Goal: Information Seeking & Learning: Learn about a topic

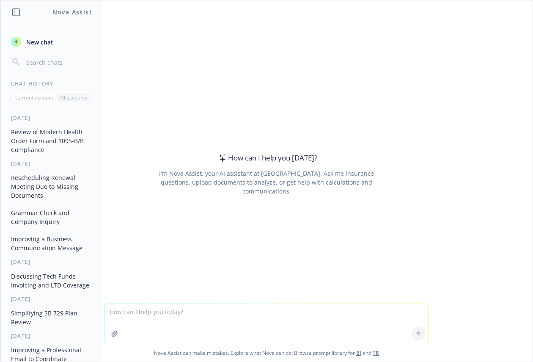
click at [227, 314] on textarea at bounding box center [267, 324] width 324 height 40
paste textarea "The Cigna LocalPlus IN offers an all-in-one approach to healthcare, with predic…"
type textarea "make this sound better: The Cigna LocalPlus IN offers an all-in-one approach to…"
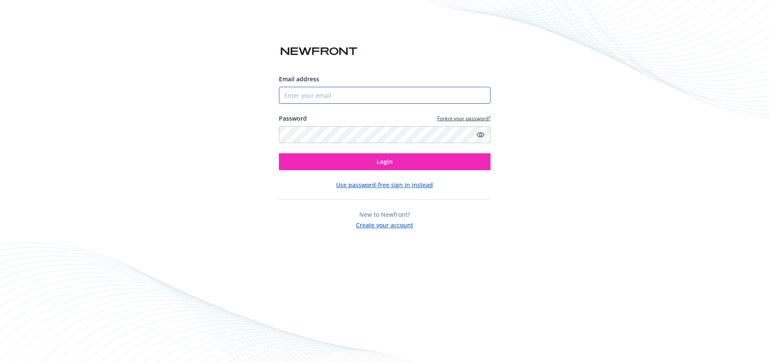
click at [327, 92] on input "Email address" at bounding box center [385, 95] width 212 height 17
type input "[PERSON_NAME][EMAIL_ADDRESS][PERSON_NAME][DOMAIN_NAME]"
click at [279, 153] on button "Login" at bounding box center [385, 161] width 212 height 17
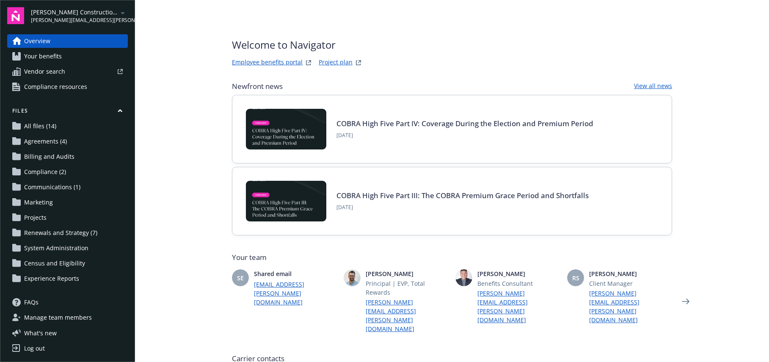
click at [274, 63] on link "Employee benefits portal" at bounding box center [267, 63] width 71 height 10
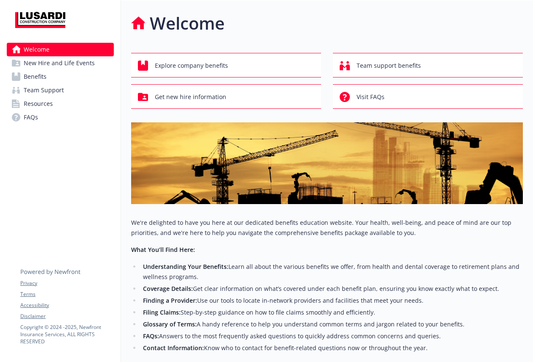
click at [37, 78] on span "Benefits" at bounding box center [35, 77] width 23 height 14
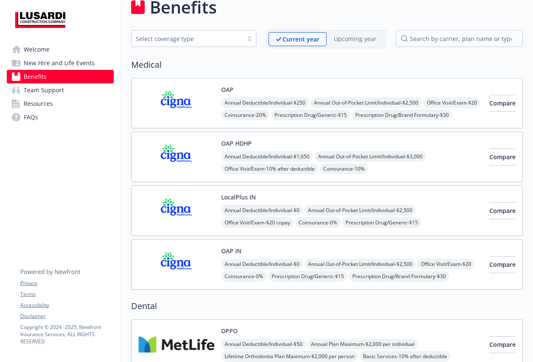
click at [191, 156] on img at bounding box center [176, 157] width 76 height 36
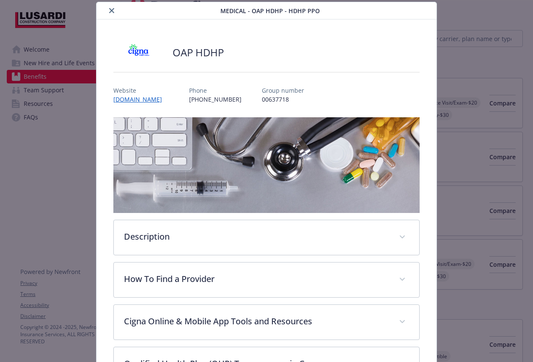
scroll to position [304, 0]
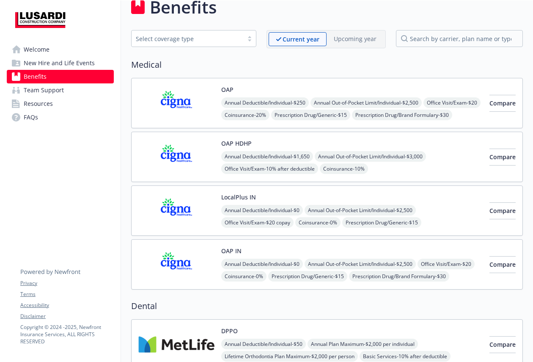
click at [187, 208] on img at bounding box center [176, 211] width 76 height 36
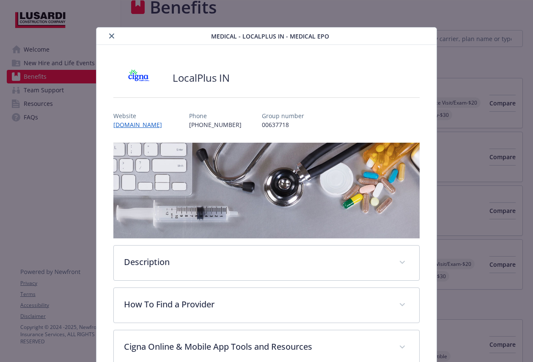
scroll to position [25, 0]
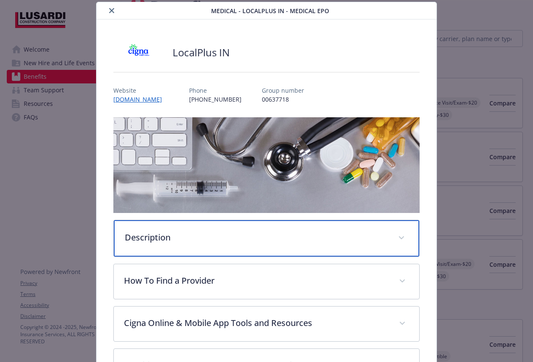
click at [331, 237] on p "Description" at bounding box center [256, 237] width 263 height 13
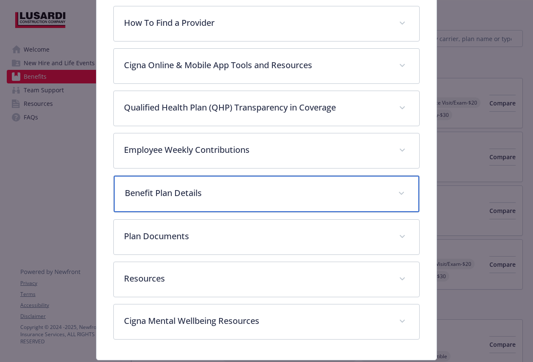
scroll to position [358, 0]
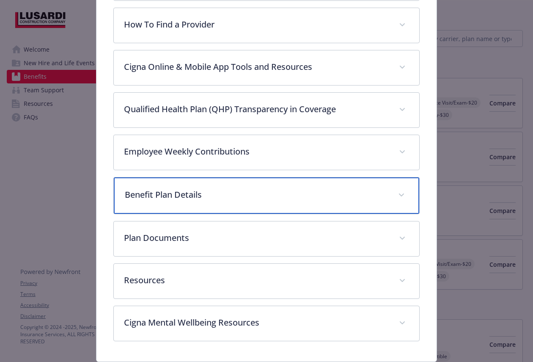
click at [267, 192] on p "Benefit Plan Details" at bounding box center [256, 194] width 263 height 13
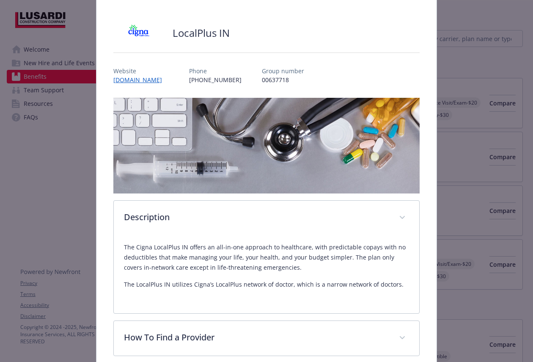
scroll to position [51, 0]
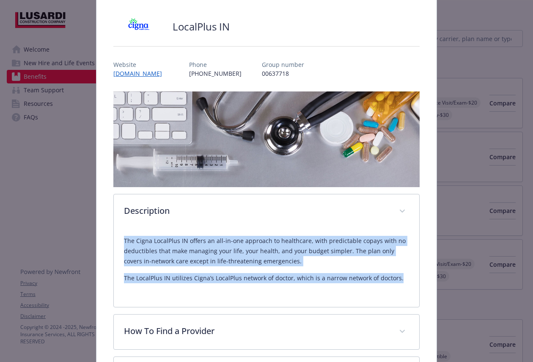
drag, startPoint x: 121, startPoint y: 235, endPoint x: 286, endPoint y: 288, distance: 172.9
click at [286, 288] on div "The Cigna LocalPlus IN offers an all-in-one approach to healthcare, with predic…" at bounding box center [267, 268] width 306 height 78
copy div "The Cigna LocalPlus IN offers an all-in-one approach to healthcare, with predic…"
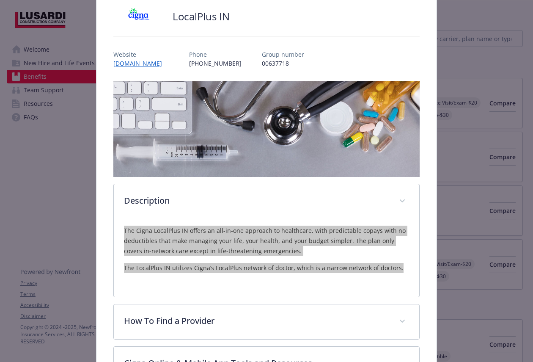
scroll to position [63, 0]
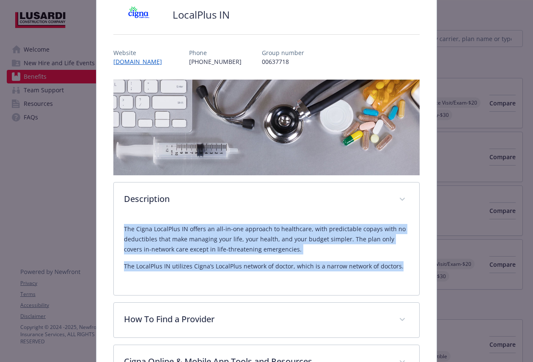
copy div "The Cigna LocalPlus IN offers an all-in-one approach to healthcare, with predic…"
click at [317, 174] on img "details for plan Medical - LocalPlus IN - Medical EPO" at bounding box center [266, 128] width 306 height 96
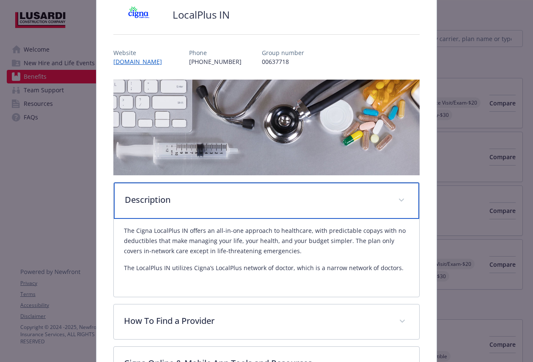
click at [310, 197] on p "Description" at bounding box center [256, 199] width 263 height 13
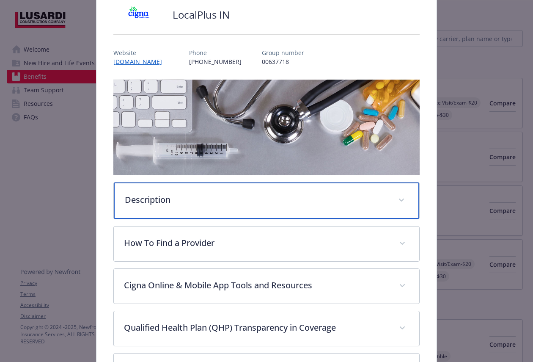
click at [310, 197] on p "Description" at bounding box center [256, 199] width 263 height 13
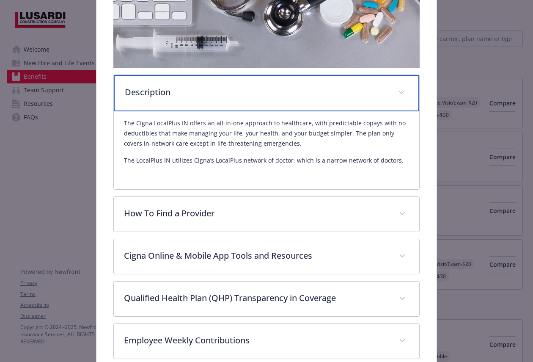
scroll to position [175, 0]
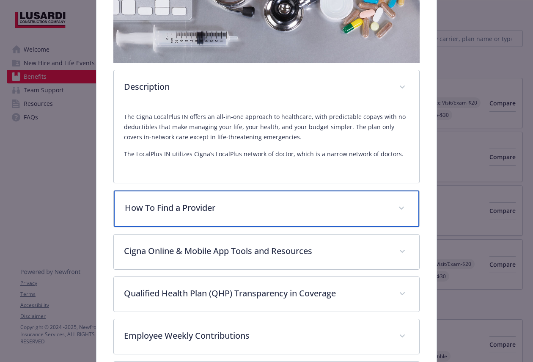
click at [196, 209] on p "How To Find a Provider" at bounding box center [256, 207] width 263 height 13
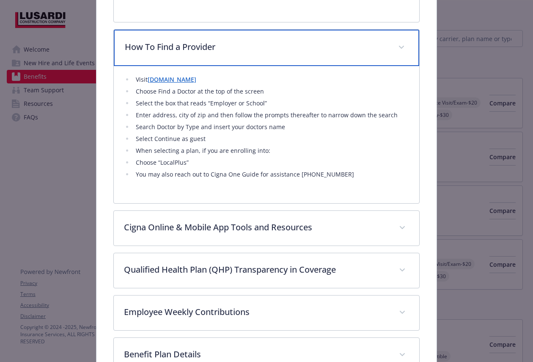
scroll to position [342, 0]
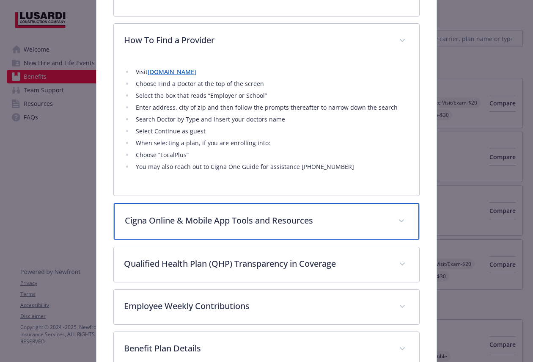
click at [194, 223] on p "Cigna Online & Mobile App Tools and Resources" at bounding box center [256, 220] width 263 height 13
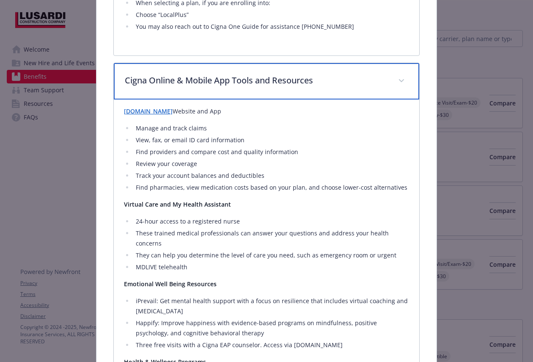
scroll to position [487, 0]
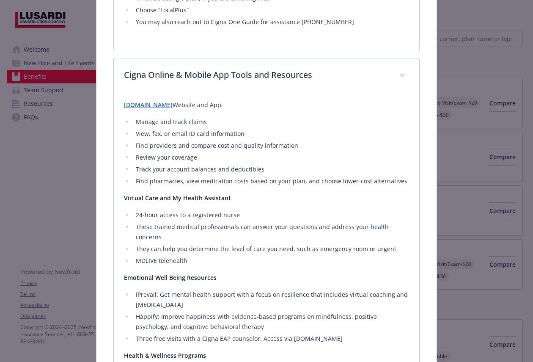
click at [188, 180] on li "Find pharmacies, view medication costs based on your plan, and choose lower-cos…" at bounding box center [271, 181] width 276 height 10
click at [163, 215] on li "24-hour access to a registered nurse" at bounding box center [271, 215] width 276 height 10
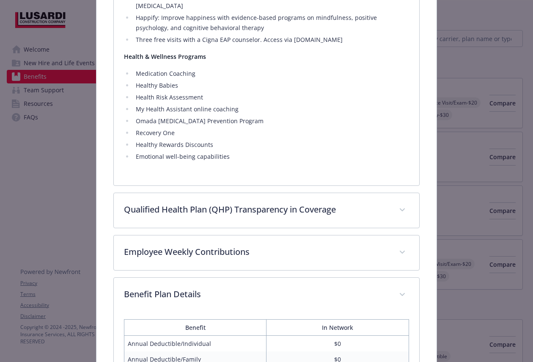
scroll to position [786, 0]
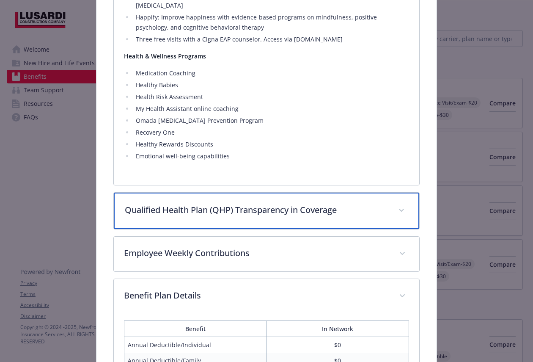
click at [233, 216] on div "Qualified Health Plan (QHP) Transparency in Coverage" at bounding box center [267, 211] width 306 height 36
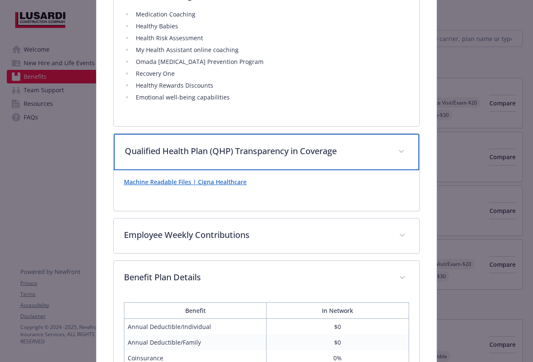
scroll to position [852, 0]
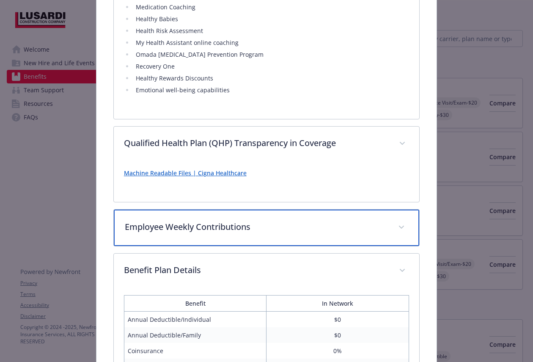
click at [231, 218] on div "Employee Weekly Contributions" at bounding box center [267, 227] width 306 height 36
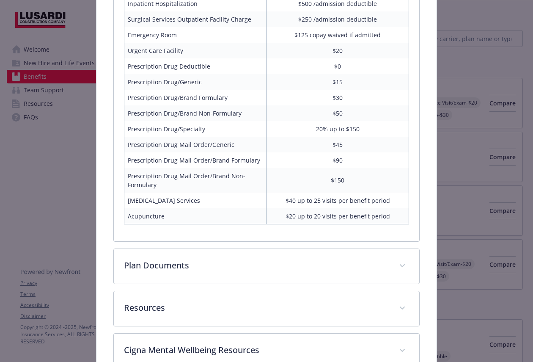
scroll to position [1351, 0]
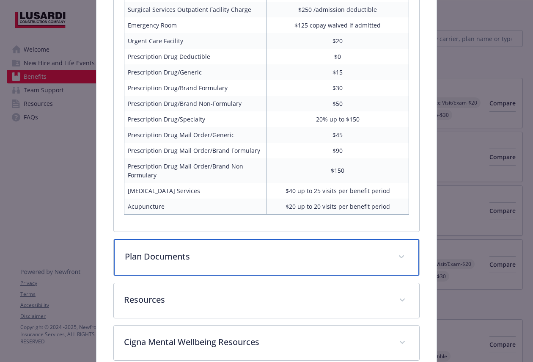
click at [255, 247] on div "Plan Documents" at bounding box center [267, 257] width 306 height 36
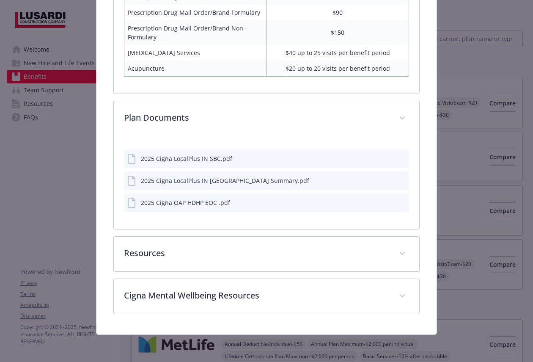
scroll to position [1486, 0]
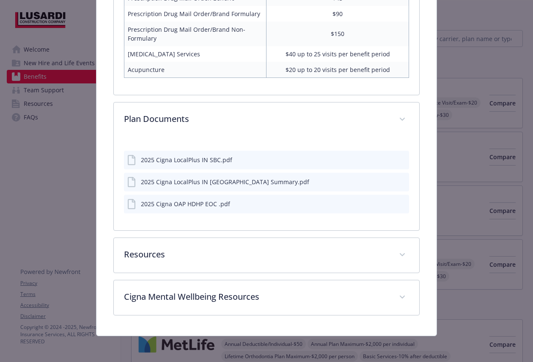
click at [397, 201] on icon "preview file" at bounding box center [401, 204] width 8 height 6
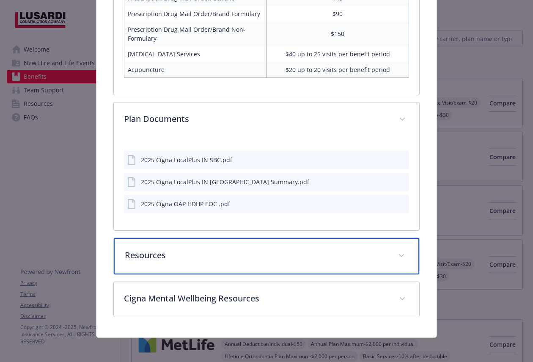
click at [292, 261] on div "Resources" at bounding box center [267, 256] width 306 height 36
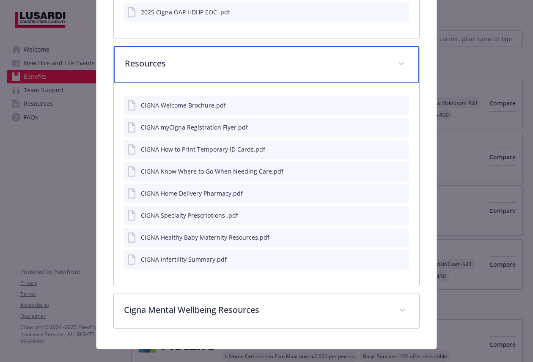
scroll to position [1691, 0]
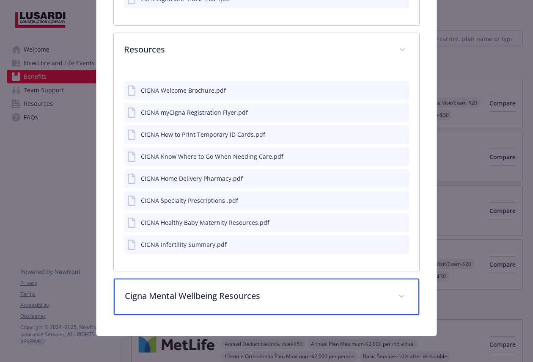
click at [278, 294] on p "Cigna Mental Wellbeing Resources" at bounding box center [256, 295] width 263 height 13
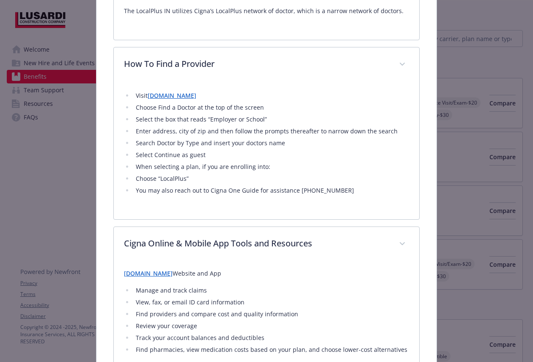
scroll to position [0, 0]
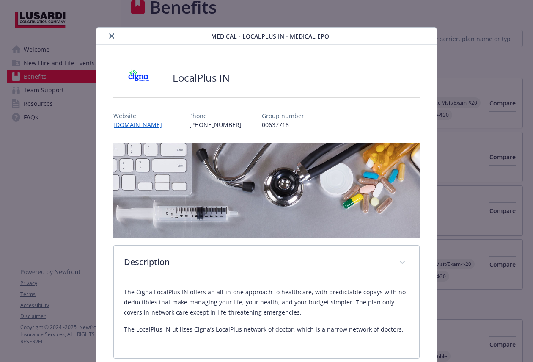
click at [110, 35] on icon "close" at bounding box center [111, 35] width 5 height 5
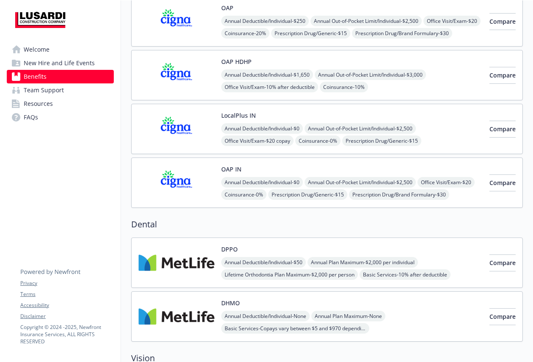
click at [184, 194] on img at bounding box center [176, 183] width 76 height 36
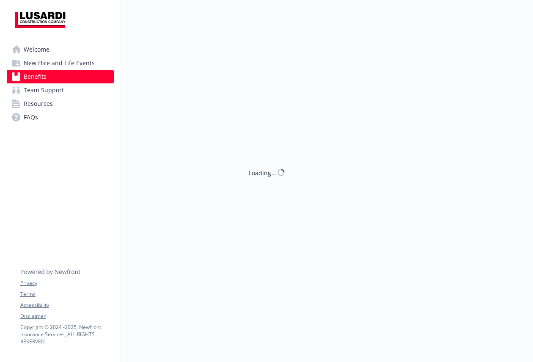
click at [180, 179] on div "Loading..." at bounding box center [327, 181] width 412 height 362
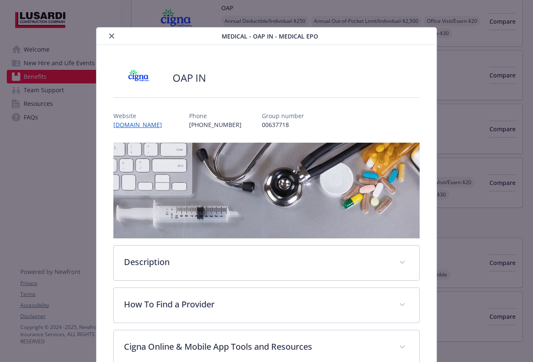
scroll to position [25, 0]
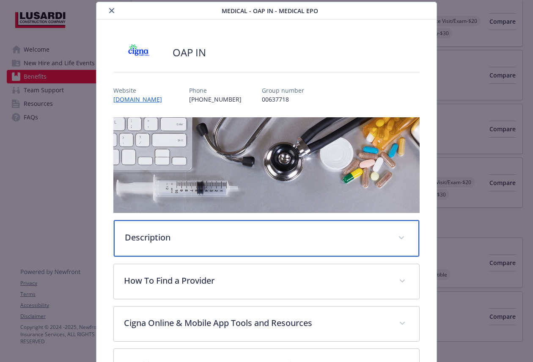
click at [205, 235] on p "Description" at bounding box center [256, 237] width 263 height 13
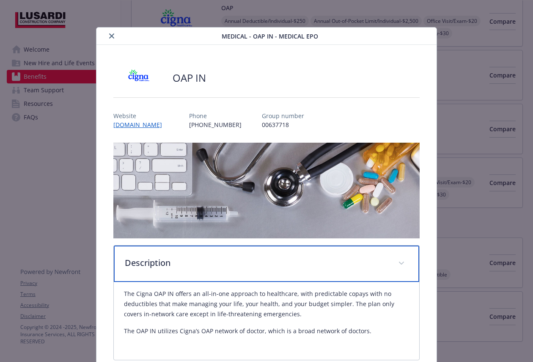
scroll to position [31, 0]
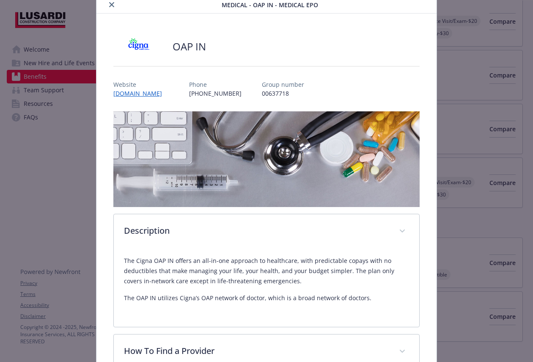
click at [269, 268] on p "The Cigna OAP IN offers an all-in-one approach to healthcare, with predictable …" at bounding box center [266, 271] width 285 height 30
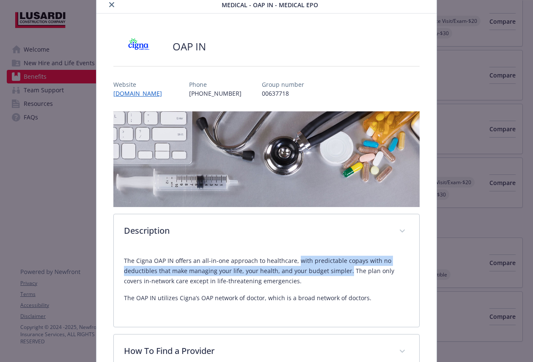
drag, startPoint x: 294, startPoint y: 258, endPoint x: 344, endPoint y: 270, distance: 51.5
click at [344, 270] on p "The Cigna OAP IN offers an all-in-one approach to healthcare, with predictable …" at bounding box center [266, 271] width 285 height 30
copy p "with predictable copays with no deductibles that make managing your life, your …"
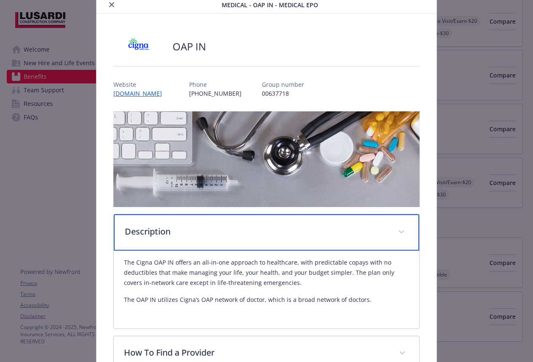
click at [274, 237] on div "Description" at bounding box center [267, 232] width 306 height 36
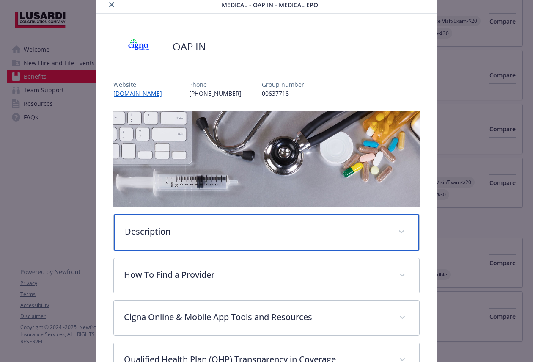
click at [274, 237] on p "Description" at bounding box center [256, 231] width 263 height 13
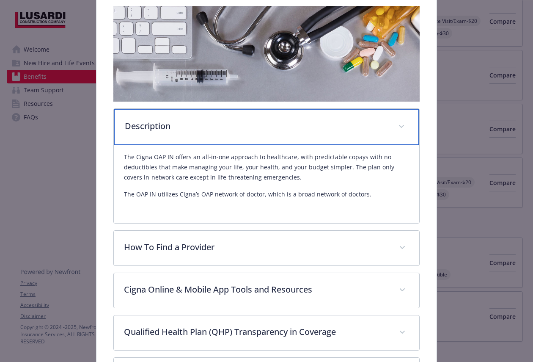
scroll to position [163, 0]
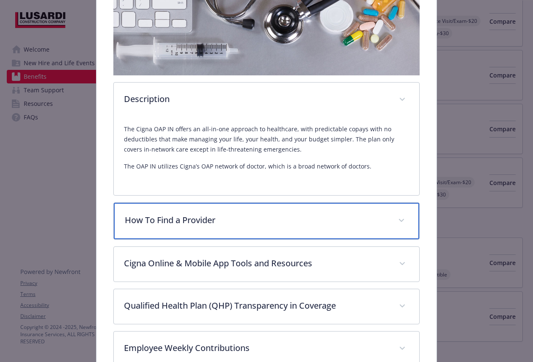
click at [279, 226] on div "How To Find a Provider" at bounding box center [267, 221] width 306 height 36
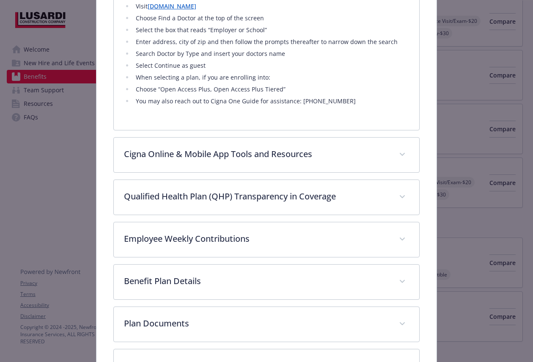
scroll to position [380, 0]
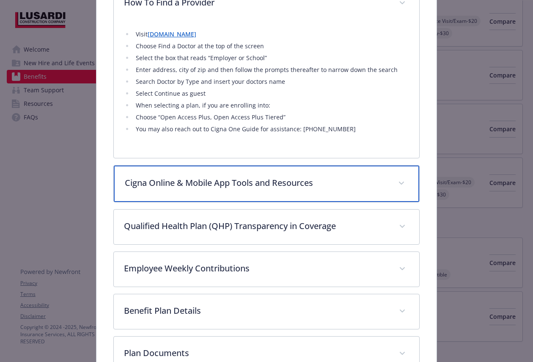
click at [301, 174] on div "Cigna Online & Mobile App Tools and Resources" at bounding box center [267, 183] width 306 height 36
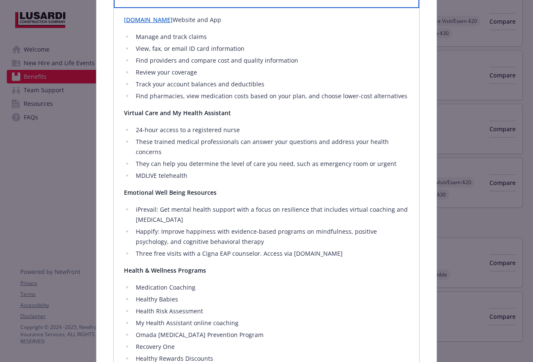
scroll to position [576, 0]
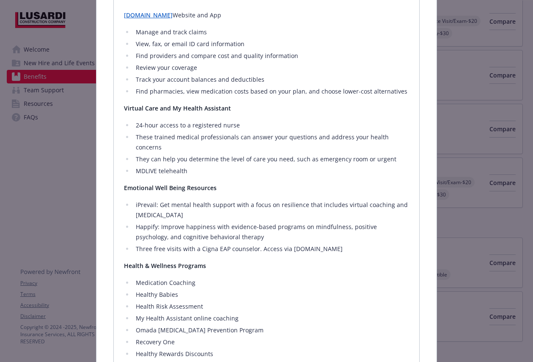
click at [281, 56] on li "Find providers and compare cost and quality information" at bounding box center [271, 56] width 276 height 10
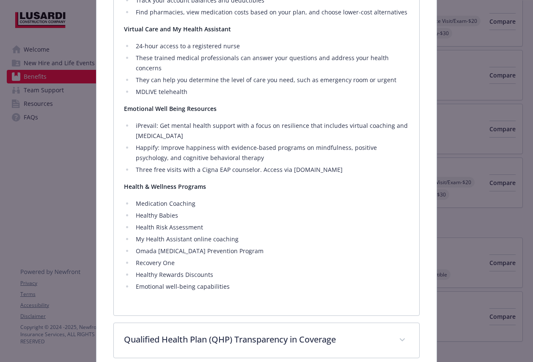
scroll to position [654, 0]
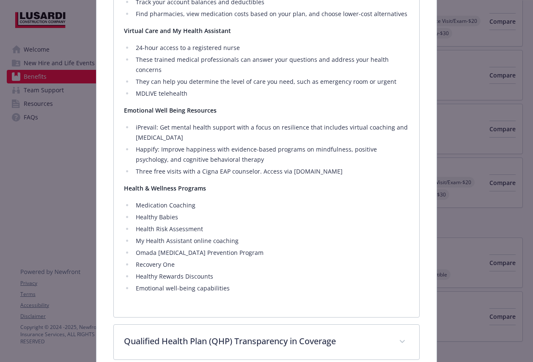
click at [220, 173] on li "Three free visits with a Cigna EAP counselor. Access via mycigna.com" at bounding box center [271, 171] width 276 height 10
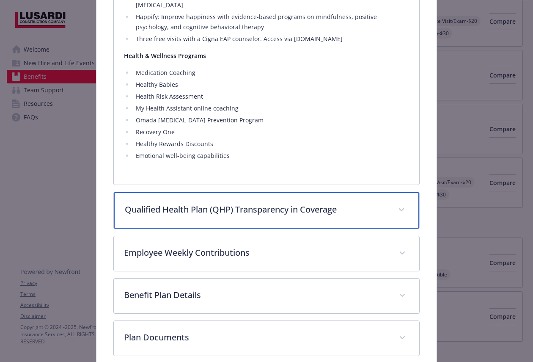
click at [199, 204] on p "Qualified Health Plan (QHP) Transparency in Coverage" at bounding box center [256, 209] width 263 height 13
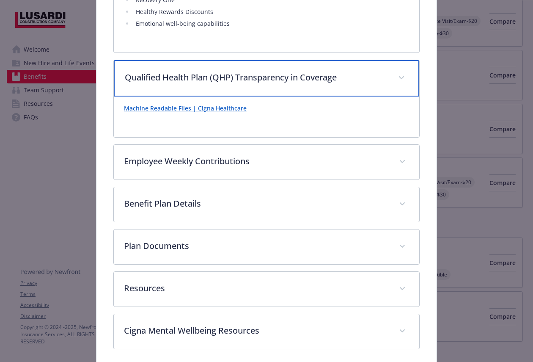
scroll to position [923, 0]
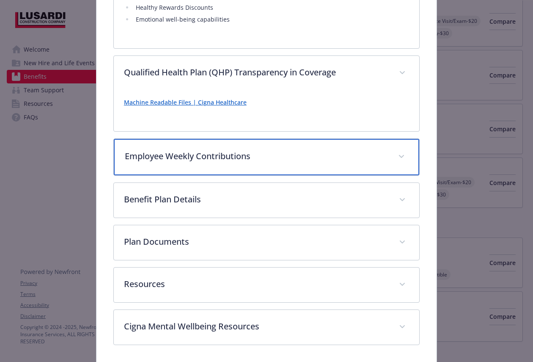
click at [216, 163] on div "Employee Weekly Contributions" at bounding box center [267, 157] width 306 height 36
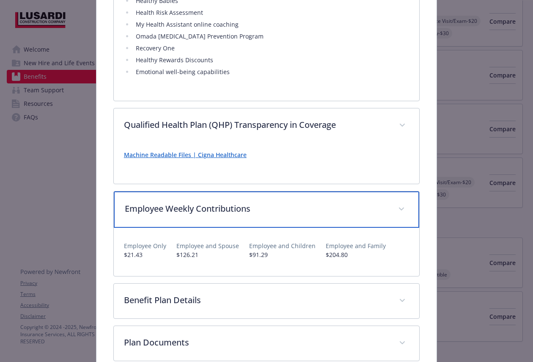
scroll to position [881, 0]
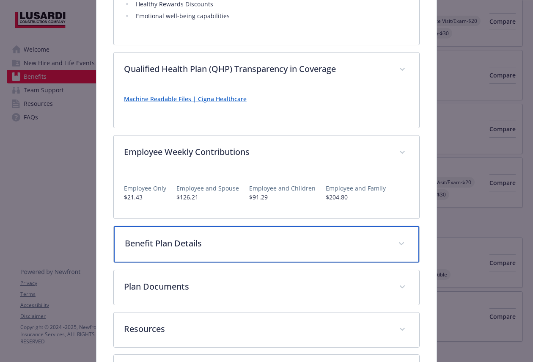
click at [215, 237] on p "Benefit Plan Details" at bounding box center [256, 243] width 263 height 13
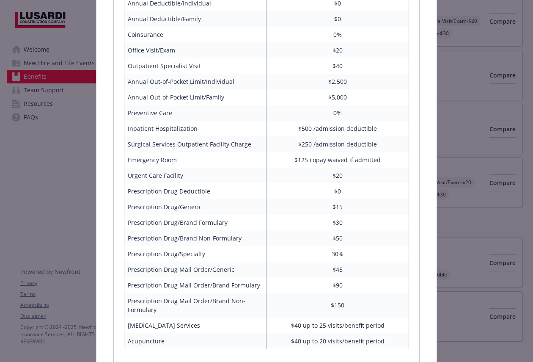
scroll to position [1223, 0]
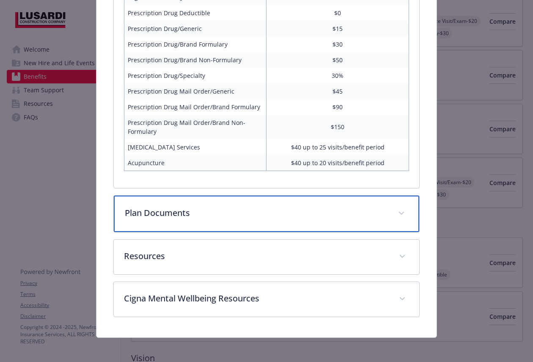
click at [233, 196] on div "Plan Documents" at bounding box center [267, 214] width 306 height 36
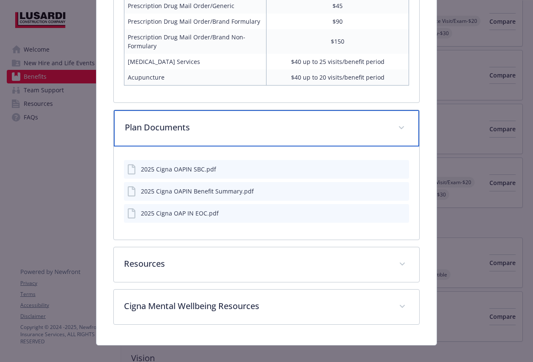
scroll to position [1487, 0]
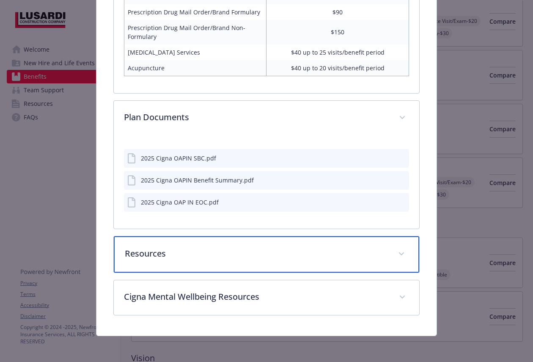
click at [209, 245] on div "Resources" at bounding box center [267, 254] width 306 height 36
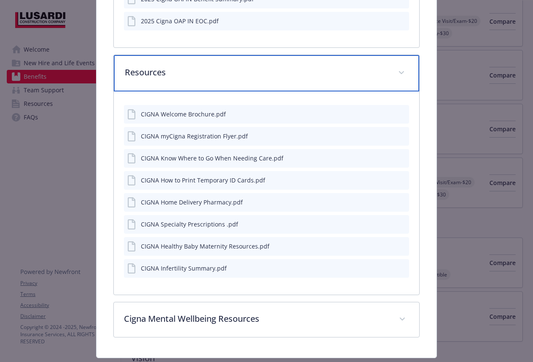
scroll to position [1688, 0]
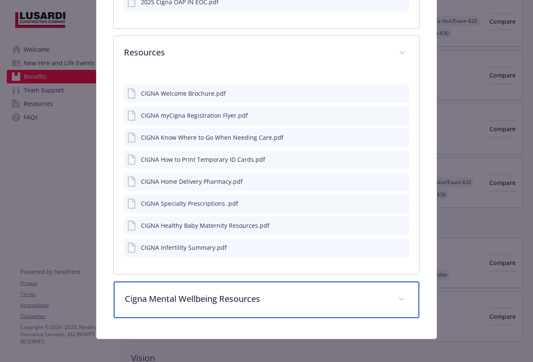
click at [216, 295] on p "Cigna Mental Wellbeing Resources" at bounding box center [256, 298] width 263 height 13
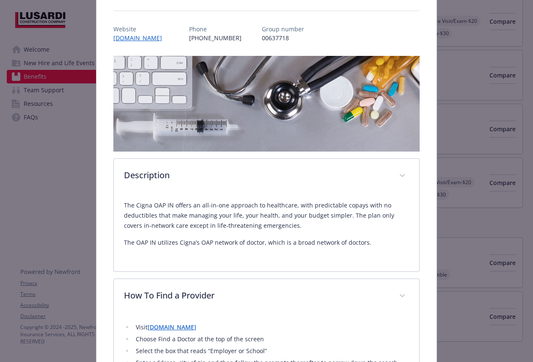
scroll to position [0, 0]
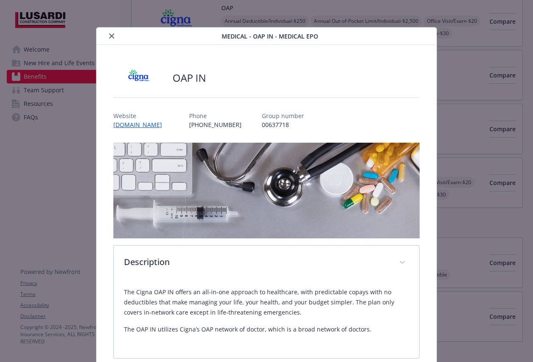
click at [109, 33] on icon "close" at bounding box center [111, 35] width 5 height 5
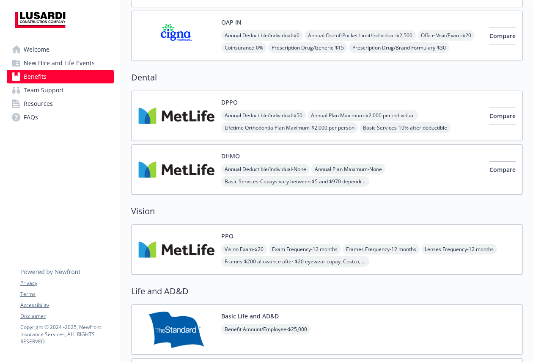
click at [185, 125] on img at bounding box center [176, 116] width 76 height 36
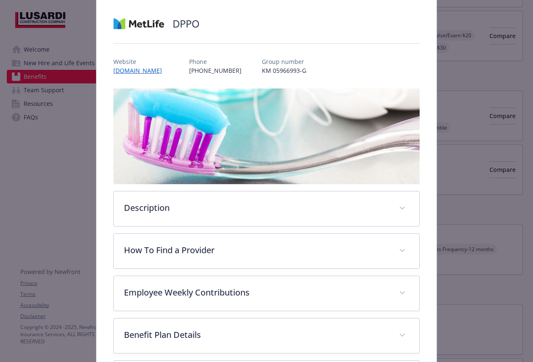
scroll to position [57, 0]
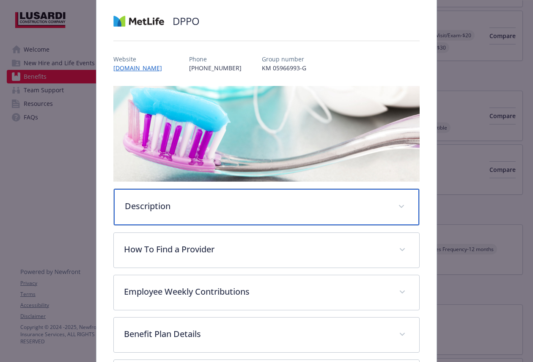
click at [245, 203] on p "Description" at bounding box center [256, 206] width 263 height 13
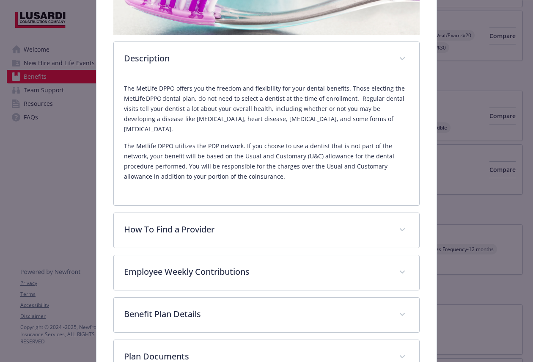
scroll to position [205, 0]
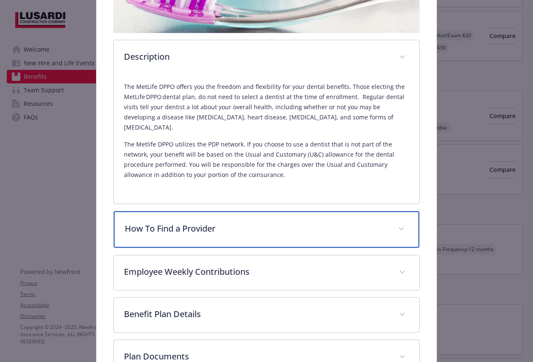
click at [277, 223] on p "How To Find a Provider" at bounding box center [256, 228] width 263 height 13
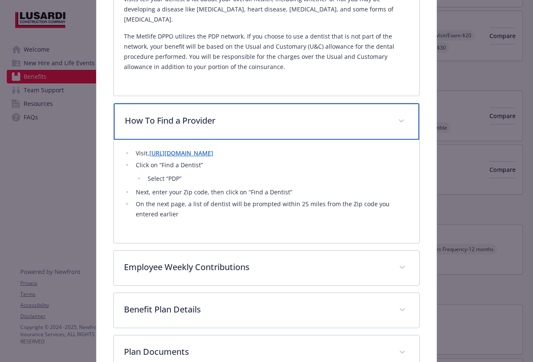
scroll to position [315, 0]
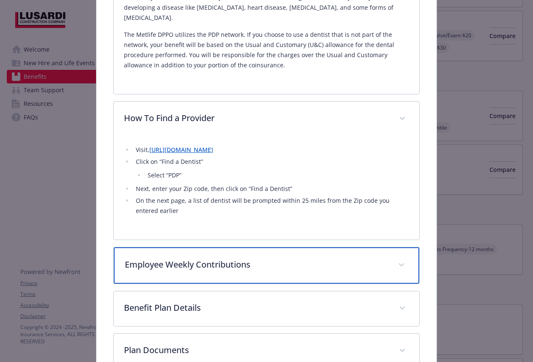
click at [214, 258] on p "Employee Weekly Contributions" at bounding box center [256, 264] width 263 height 13
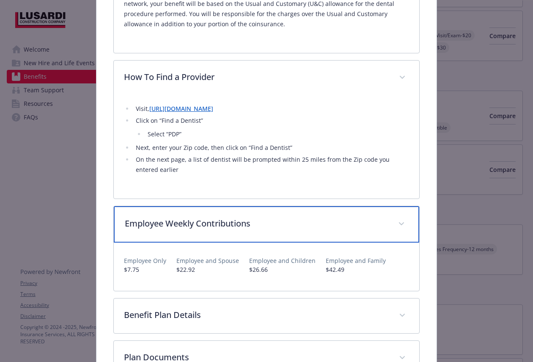
scroll to position [359, 0]
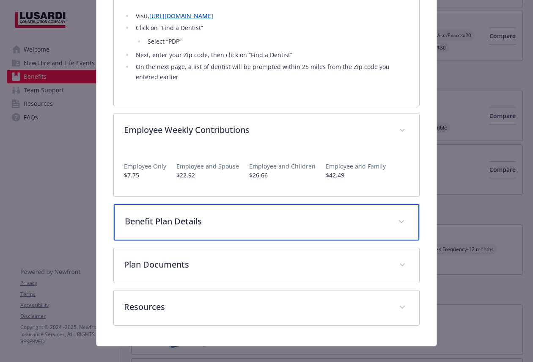
click at [240, 217] on div "Benefit Plan Details" at bounding box center [267, 222] width 306 height 36
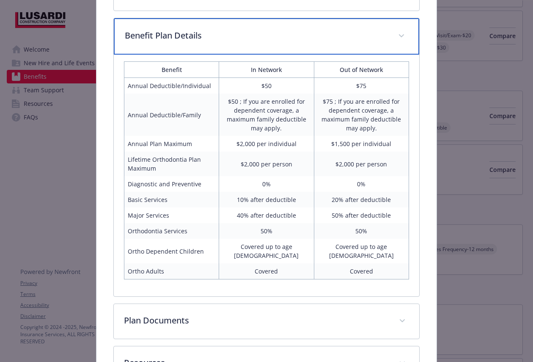
scroll to position [629, 0]
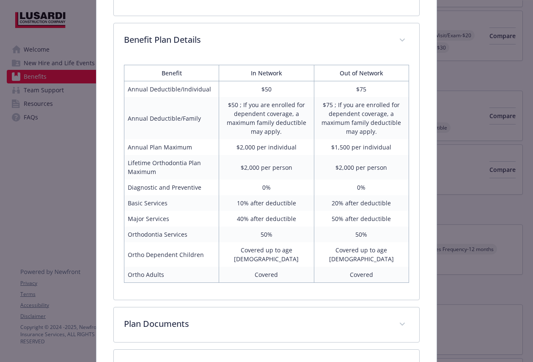
click at [281, 85] on tbody "Annual Deductible/Individual $50 $75 Annual Deductible/Family $50 ; If you are …" at bounding box center [266, 181] width 285 height 201
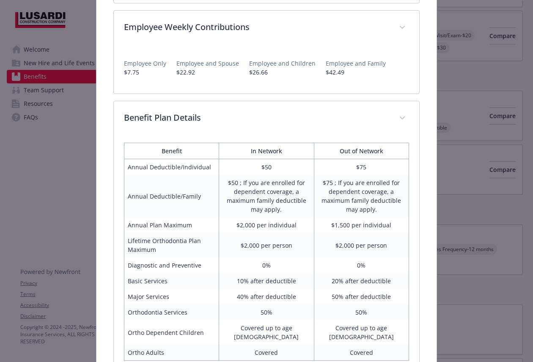
scroll to position [579, 0]
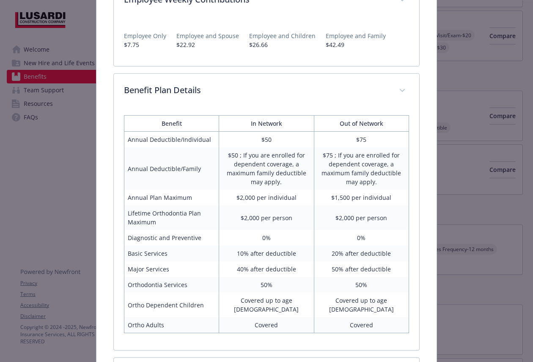
click at [222, 116] on th "In Network" at bounding box center [266, 124] width 95 height 16
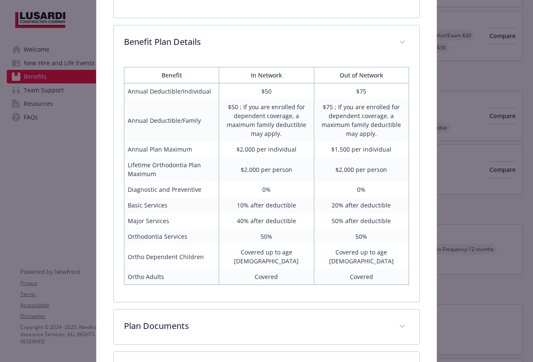
scroll to position [644, 0]
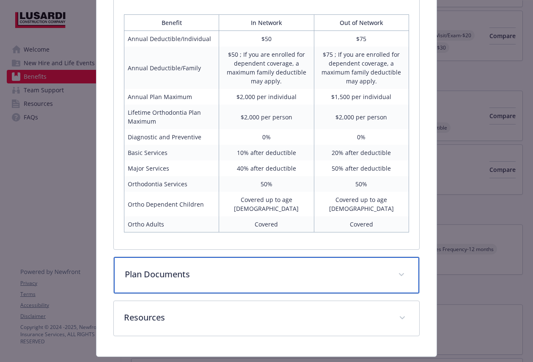
click at [227, 268] on p "Plan Documents" at bounding box center [256, 274] width 263 height 13
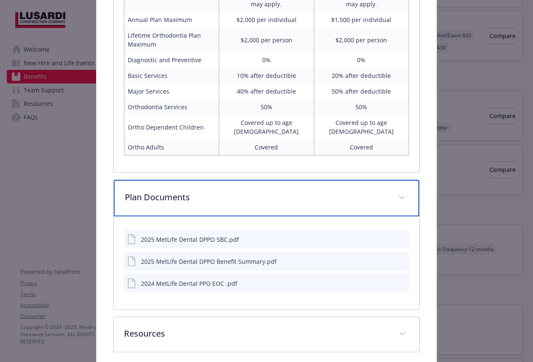
scroll to position [774, 0]
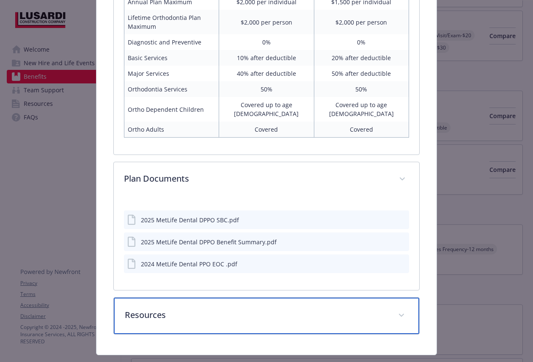
click at [212, 308] on p "Resources" at bounding box center [256, 314] width 263 height 13
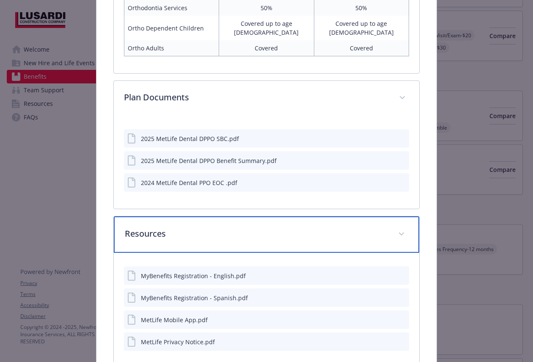
scroll to position [889, 0]
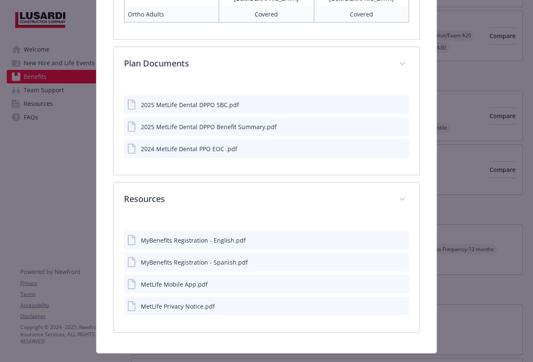
click at [252, 231] on div "MyBenefits Registration - English.pdf" at bounding box center [266, 240] width 285 height 19
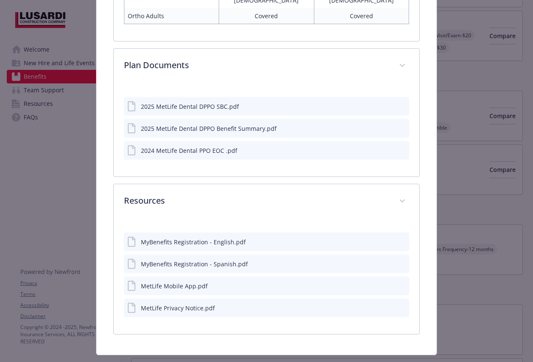
click at [397, 238] on icon "preview file" at bounding box center [401, 241] width 8 height 6
click at [397, 260] on icon "preview file" at bounding box center [401, 263] width 8 height 6
click at [397, 282] on icon "preview file" at bounding box center [401, 285] width 8 height 6
click at [392, 303] on div "details for plan Dental - DPPO - Dental PPO" at bounding box center [395, 307] width 21 height 9
click at [397, 304] on icon "preview file" at bounding box center [401, 307] width 8 height 6
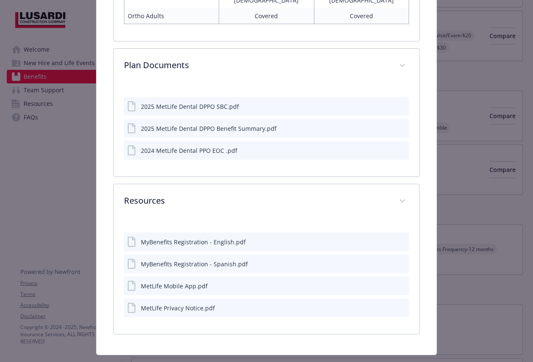
scroll to position [0, 0]
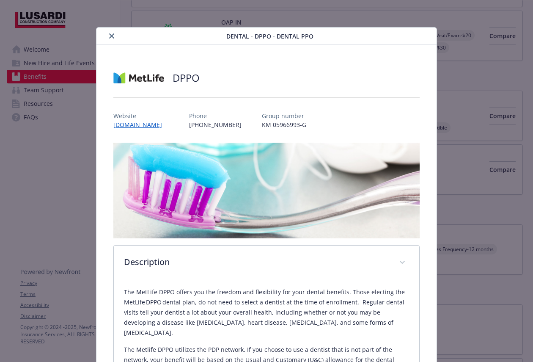
click at [110, 34] on icon "close" at bounding box center [111, 35] width 5 height 5
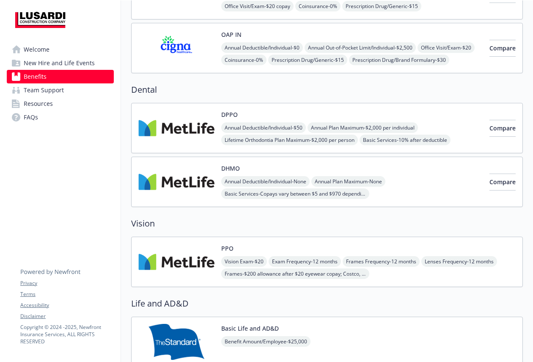
click at [196, 171] on img at bounding box center [176, 182] width 76 height 36
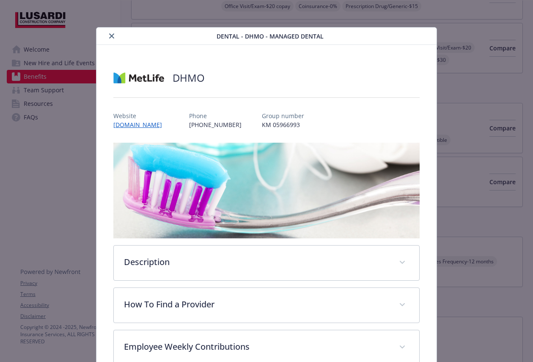
scroll to position [25, 0]
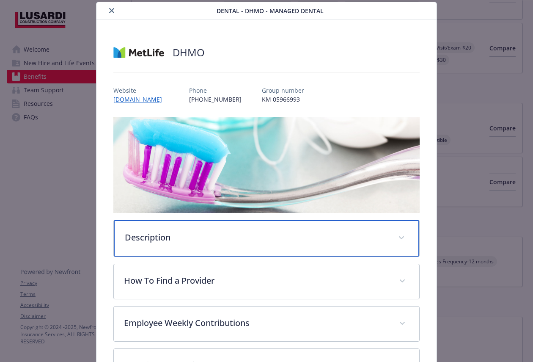
click at [184, 231] on p "Description" at bounding box center [256, 237] width 263 height 13
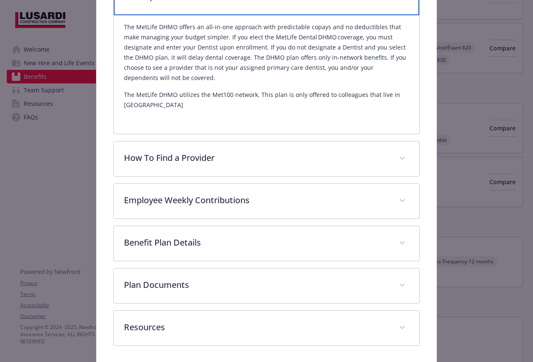
scroll to position [269, 0]
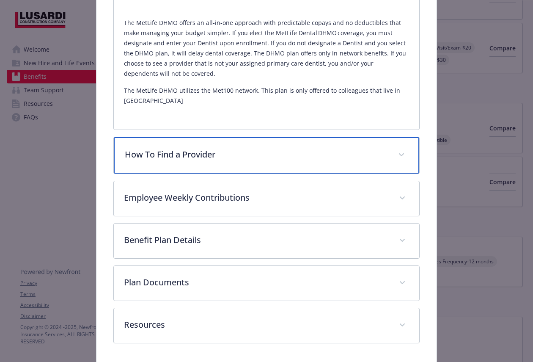
click at [222, 151] on div "How To Find a Provider" at bounding box center [267, 155] width 306 height 36
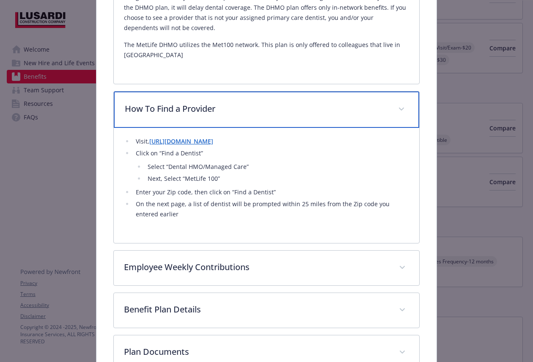
scroll to position [326, 0]
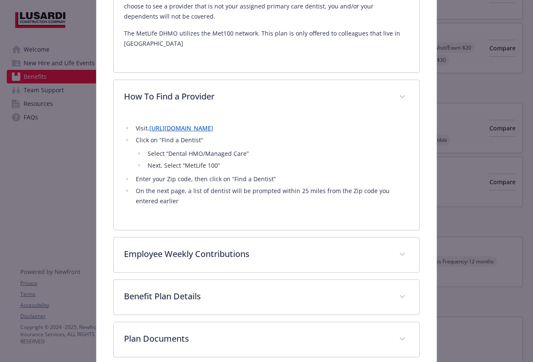
click at [213, 124] on link "https://www.metlife.com/insurance/dental-insurance/" at bounding box center [181, 128] width 64 height 8
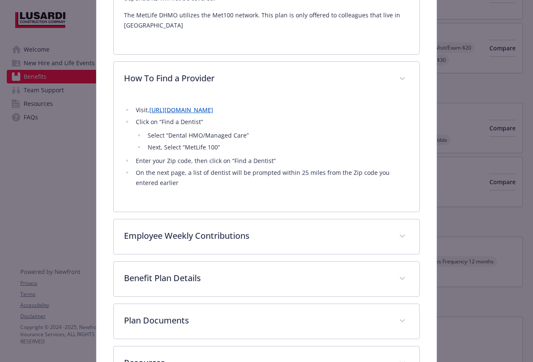
scroll to position [384, 0]
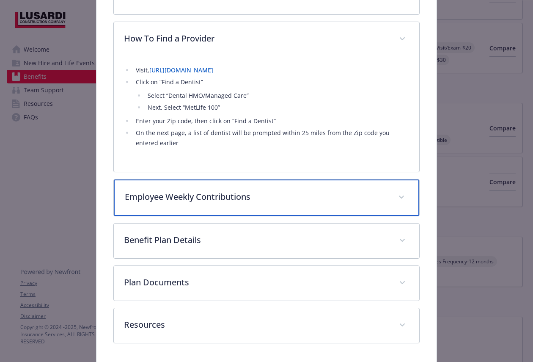
click at [219, 190] on p "Employee Weekly Contributions" at bounding box center [256, 196] width 263 height 13
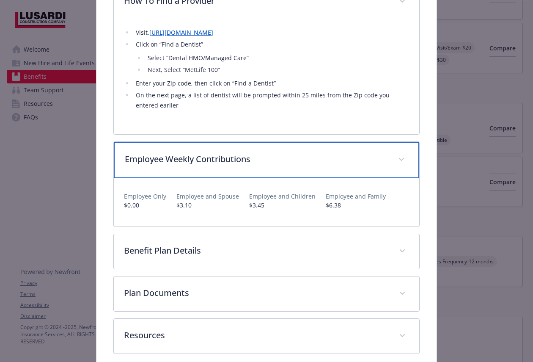
scroll to position [421, 0]
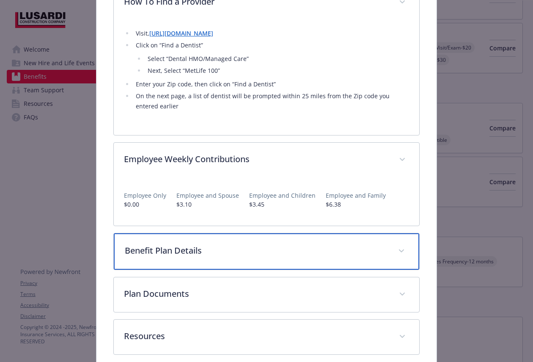
click at [230, 244] on p "Benefit Plan Details" at bounding box center [256, 250] width 263 height 13
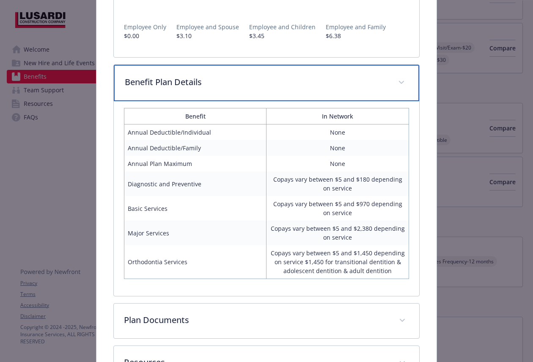
scroll to position [600, 0]
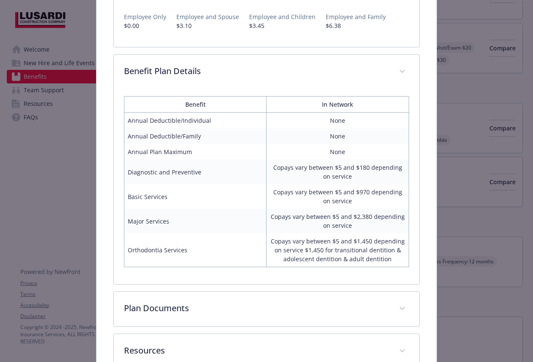
click at [249, 190] on td "Basic Services" at bounding box center [195, 196] width 143 height 25
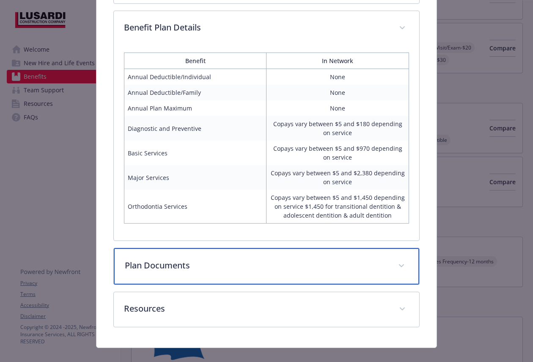
click at [250, 259] on p "Plan Documents" at bounding box center [256, 265] width 263 height 13
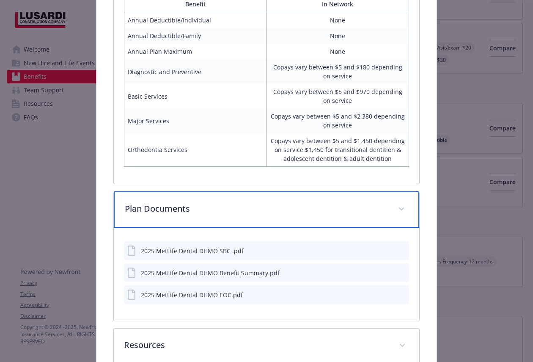
scroll to position [738, 0]
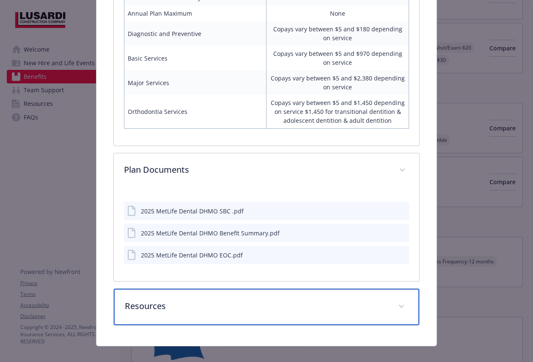
click at [241, 306] on div "Resources" at bounding box center [267, 307] width 306 height 36
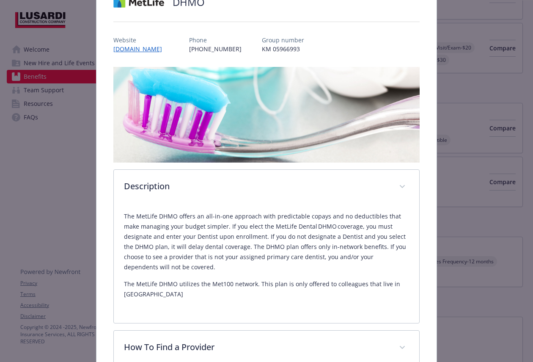
scroll to position [12, 0]
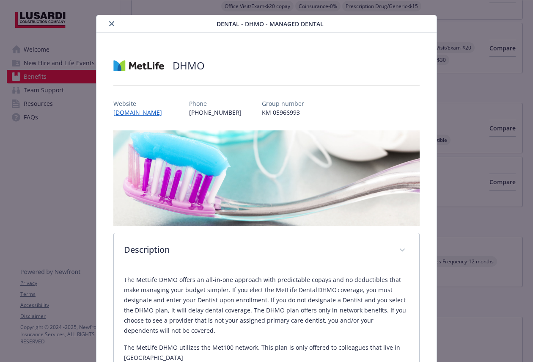
click at [109, 25] on icon "close" at bounding box center [111, 23] width 5 height 5
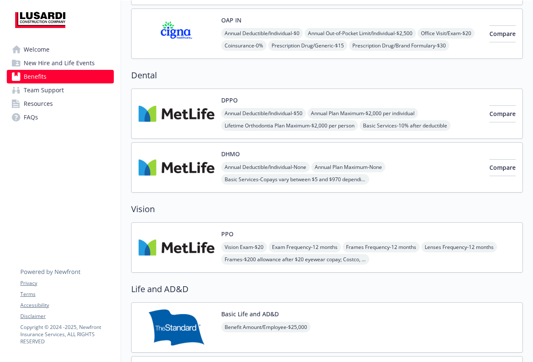
scroll to position [247, 0]
click at [176, 242] on img at bounding box center [176, 247] width 76 height 36
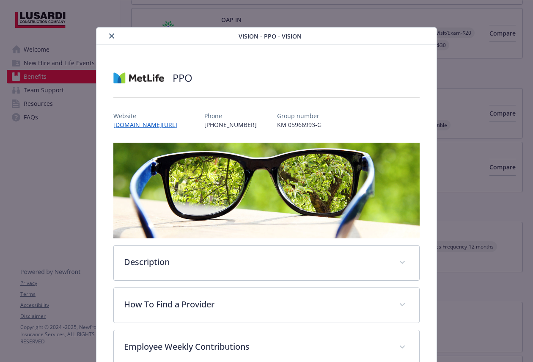
scroll to position [25, 0]
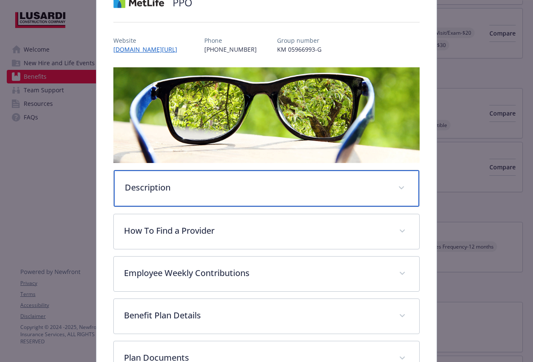
click at [186, 194] on div "Description" at bounding box center [267, 188] width 306 height 36
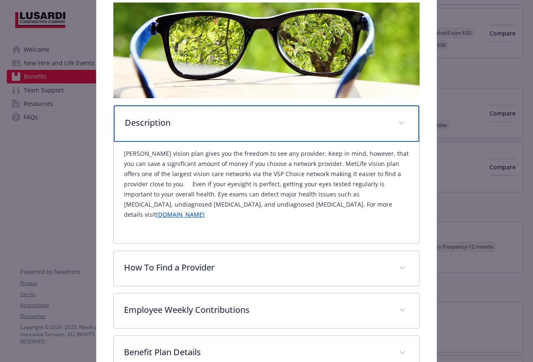
scroll to position [142, 0]
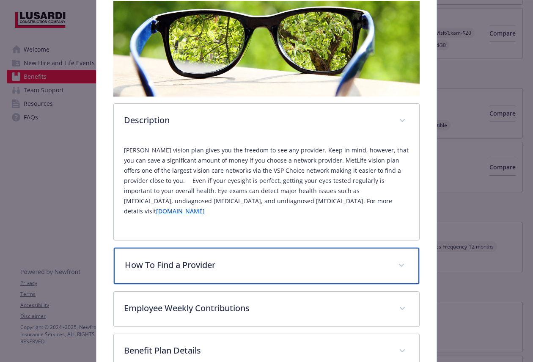
click at [188, 259] on p "How To Find a Provider" at bounding box center [256, 265] width 263 height 13
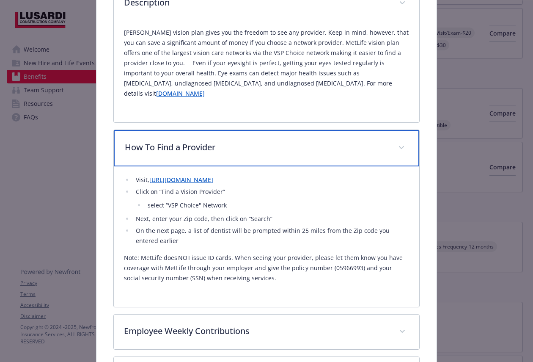
scroll to position [0, 0]
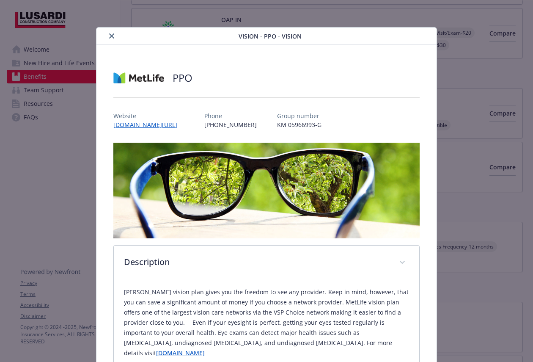
click at [109, 32] on button "close" at bounding box center [112, 36] width 10 height 10
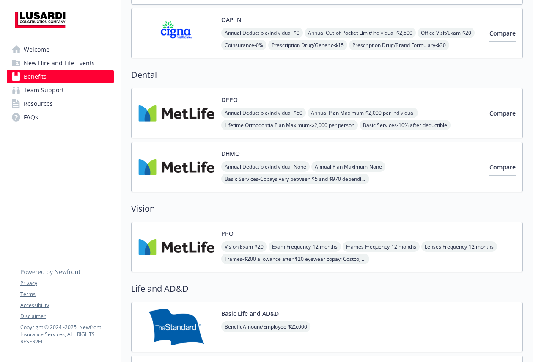
click at [173, 157] on img at bounding box center [176, 167] width 76 height 36
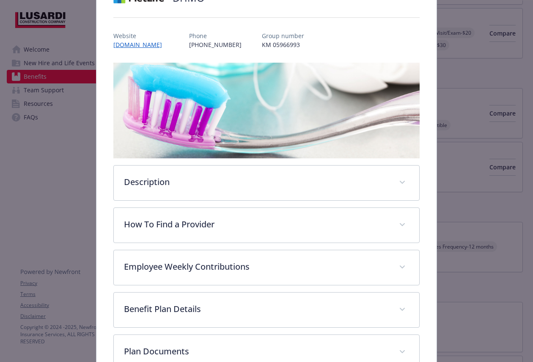
scroll to position [177, 0]
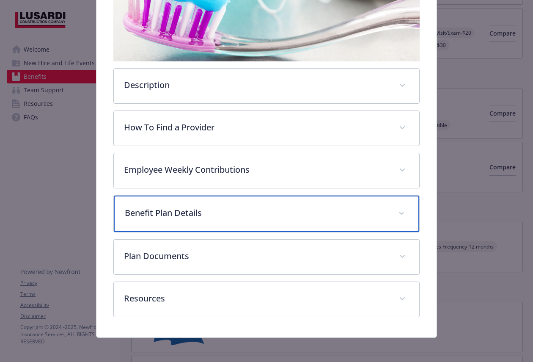
click at [205, 217] on p "Benefit Plan Details" at bounding box center [256, 213] width 263 height 13
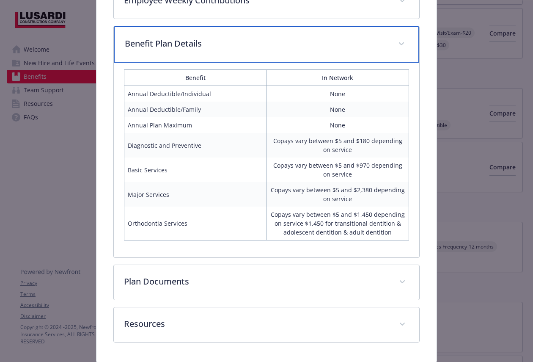
scroll to position [347, 0]
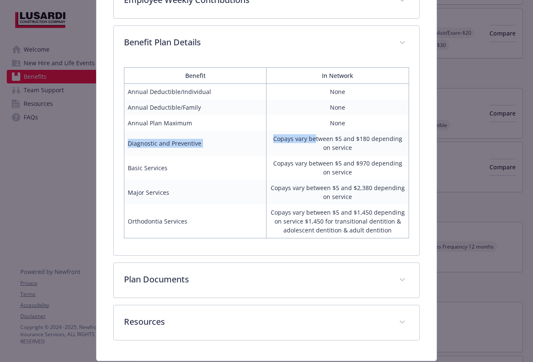
drag, startPoint x: 127, startPoint y: 143, endPoint x: 317, endPoint y: 141, distance: 189.6
click at [317, 141] on tr "Diagnostic and Preventive Copays vary between $5 and $180 depending on service" at bounding box center [266, 143] width 285 height 25
click at [333, 138] on td "Copays vary between $5 and $180 depending on service" at bounding box center [338, 143] width 143 height 25
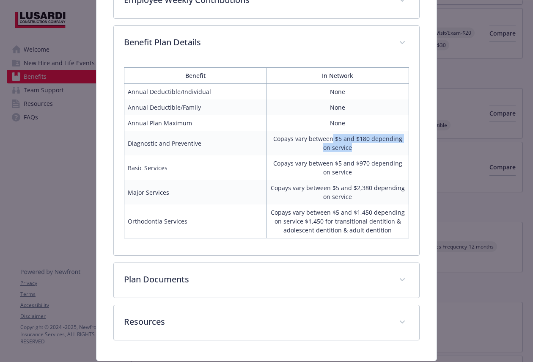
drag, startPoint x: 330, startPoint y: 138, endPoint x: 378, endPoint y: 146, distance: 48.6
click at [378, 146] on td "Copays vary between $5 and $180 depending on service" at bounding box center [338, 143] width 143 height 25
click at [338, 140] on td "Copays vary between $5 and $180 depending on service" at bounding box center [338, 143] width 143 height 25
click at [329, 160] on td "Copays vary between $5 and $970 depending on service" at bounding box center [338, 167] width 143 height 25
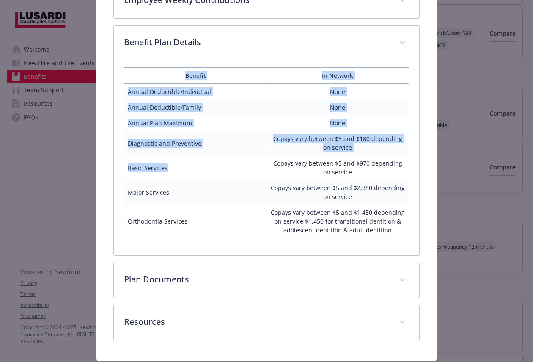
drag, startPoint x: 117, startPoint y: 167, endPoint x: 209, endPoint y: 112, distance: 106.5
click at [168, 165] on div "Benefit In Network Annual Deductible/Individual None Annual Deductible/Family N…" at bounding box center [267, 158] width 306 height 195
click at [258, 162] on td "Basic Services" at bounding box center [195, 167] width 143 height 25
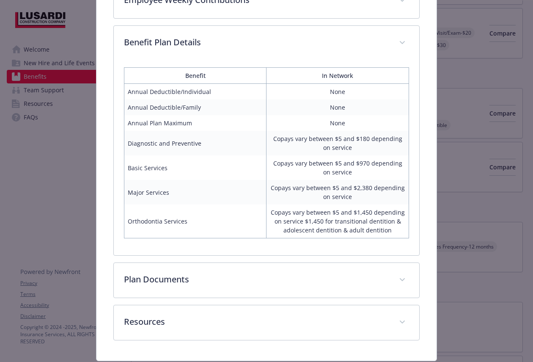
scroll to position [0, 0]
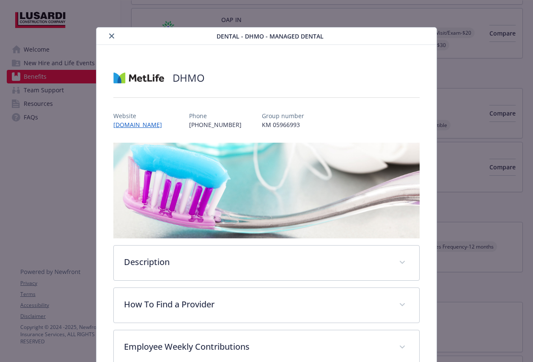
click at [110, 37] on icon "close" at bounding box center [111, 35] width 5 height 5
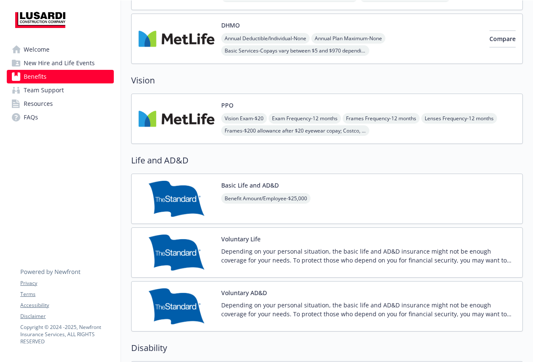
scroll to position [253, 0]
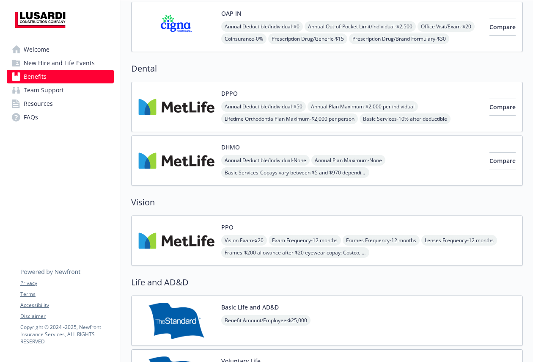
click at [196, 233] on img at bounding box center [176, 241] width 76 height 36
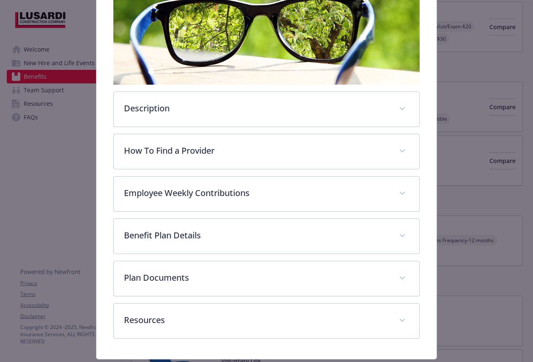
scroll to position [177, 0]
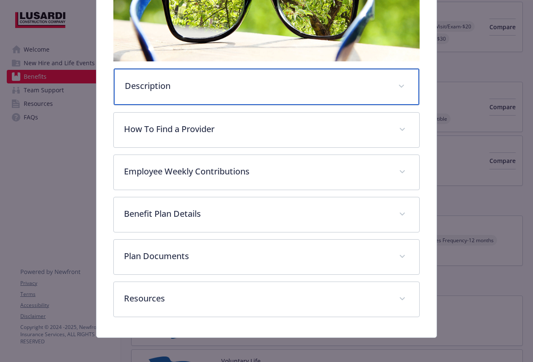
click at [226, 82] on p "Description" at bounding box center [256, 86] width 263 height 13
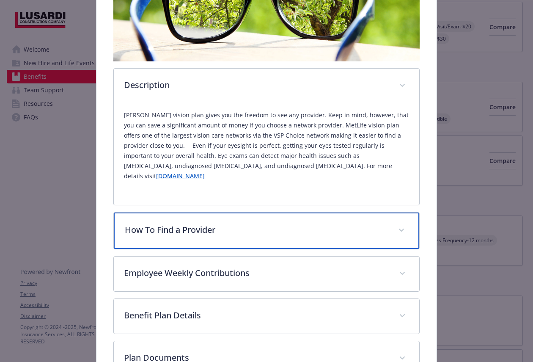
click at [220, 223] on p "How To Find a Provider" at bounding box center [256, 229] width 263 height 13
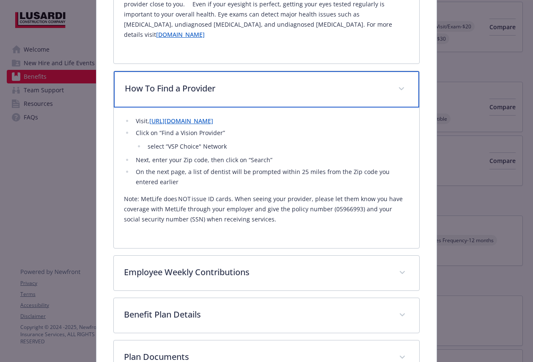
scroll to position [326, 0]
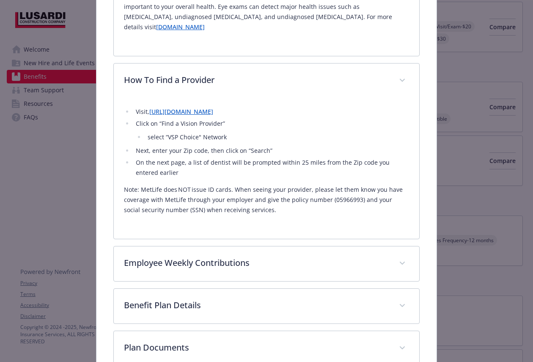
click at [191, 185] on p "Note: MetLife does NOT issue ID cards. When seeing your provider, please let th…" at bounding box center [266, 200] width 285 height 30
drag, startPoint x: 156, startPoint y: 178, endPoint x: 222, endPoint y: 176, distance: 66.5
click at [222, 185] on p "Note: MetLife does NOT issue ID cards. When seeing your provider, please let th…" at bounding box center [266, 200] width 285 height 30
copy p "e does NOT issue ID car"
click at [226, 196] on p "Note: MetLife does NOT issue ID cards. When seeing your provider, please let th…" at bounding box center [266, 200] width 285 height 30
